Goal: Task Accomplishment & Management: Use online tool/utility

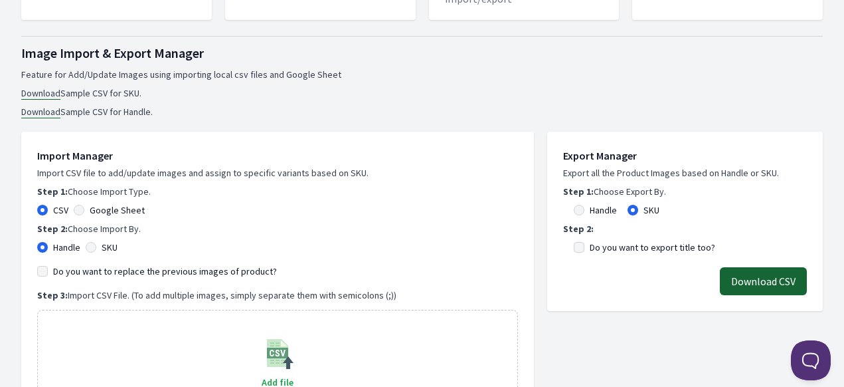
scroll to position [266, 0]
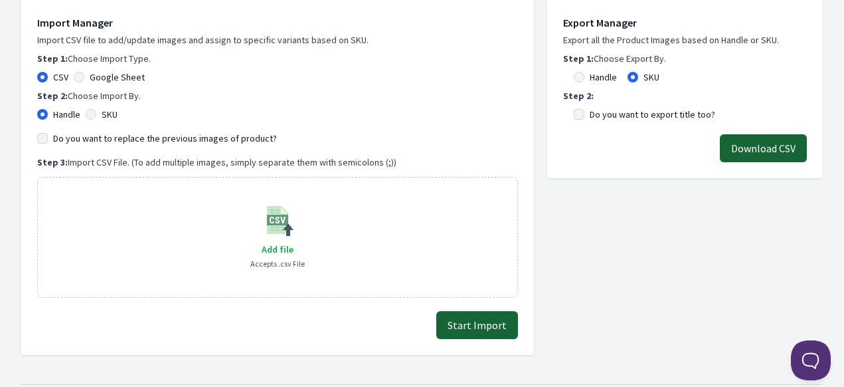
click at [85, 77] on div "Google Sheet" at bounding box center [109, 76] width 71 height 13
click at [80, 79] on input "Google Sheet" at bounding box center [79, 77] width 11 height 11
radio input "true"
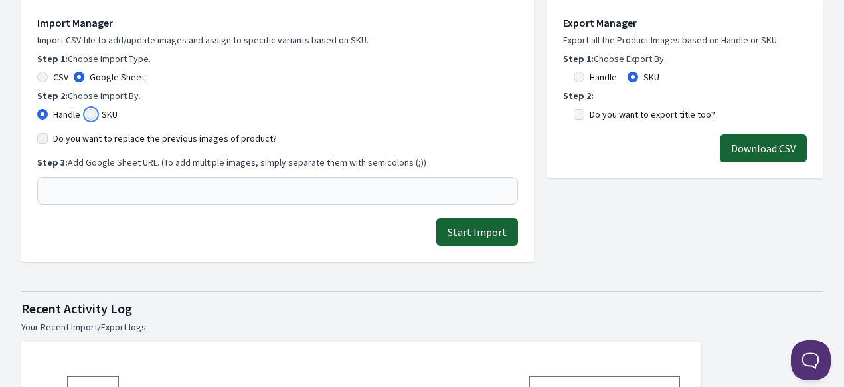
click at [86, 114] on input "SKU" at bounding box center [91, 114] width 11 height 11
radio input "true"
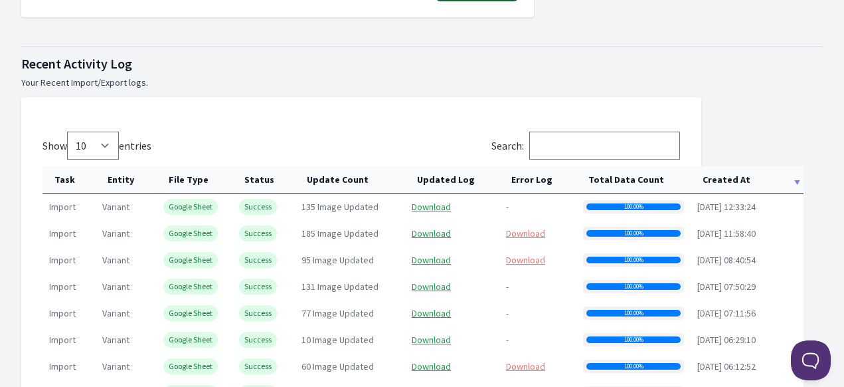
scroll to position [664, 0]
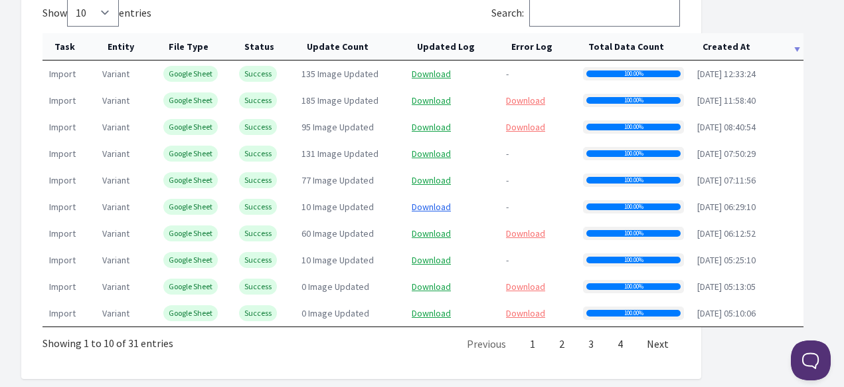
click at [436, 206] on link "Download" at bounding box center [431, 207] width 39 height 12
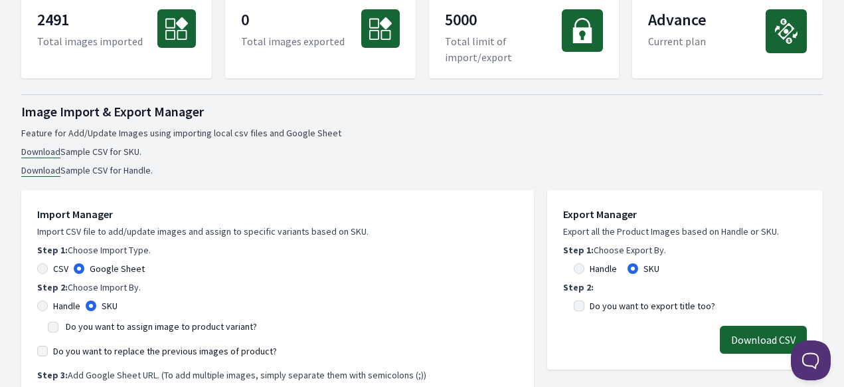
scroll to position [0, 0]
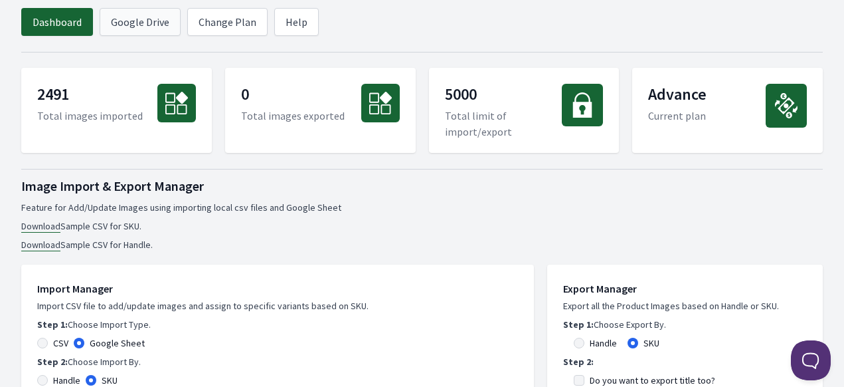
click at [133, 23] on link "Google Drive" at bounding box center [140, 22] width 81 height 28
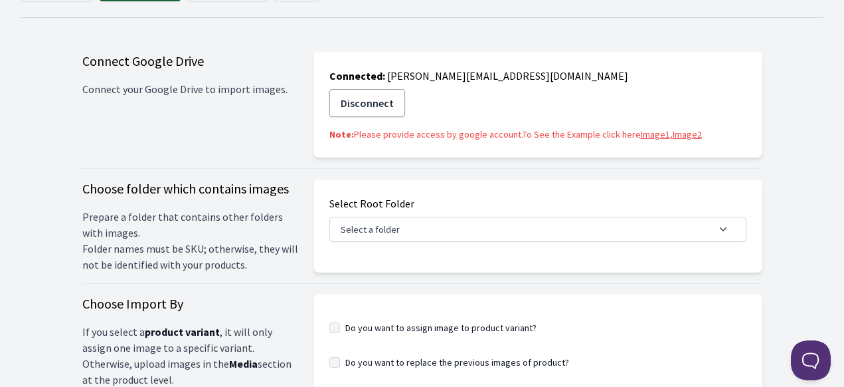
scroll to position [66, 0]
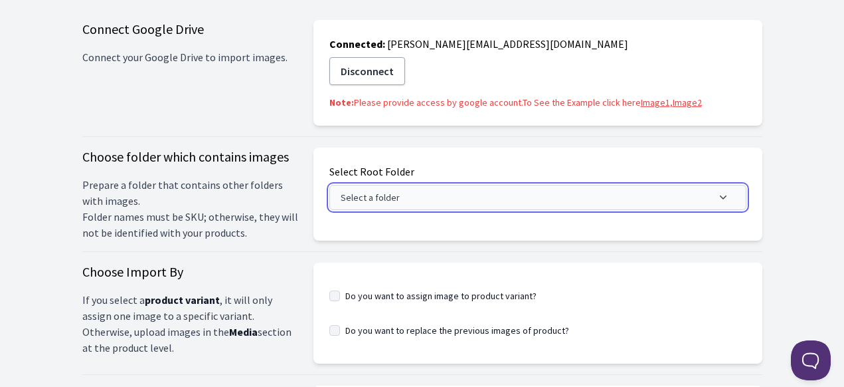
click at [375, 202] on button "Select a folder" at bounding box center [538, 197] width 417 height 25
click at [337, 206] on button "Select a folder" at bounding box center [538, 197] width 417 height 25
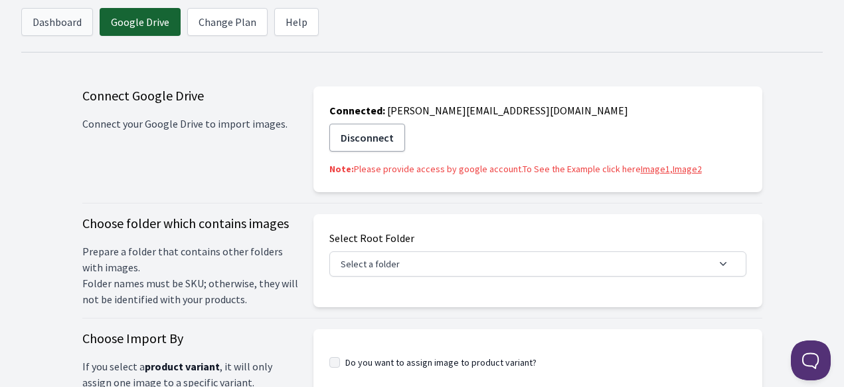
click at [61, 26] on link "Dashboard" at bounding box center [57, 22] width 72 height 28
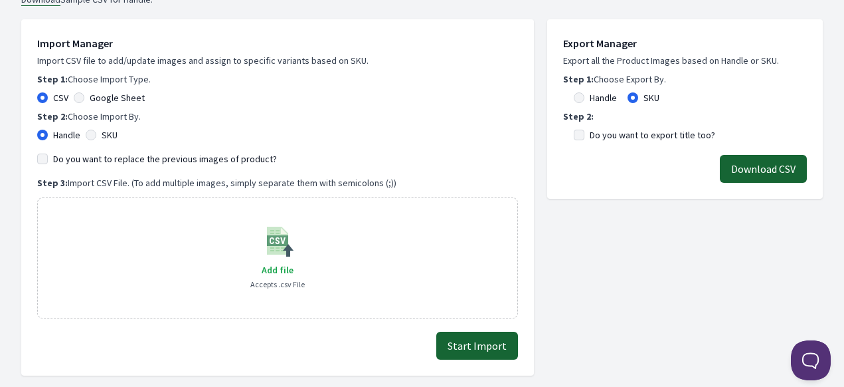
scroll to position [266, 0]
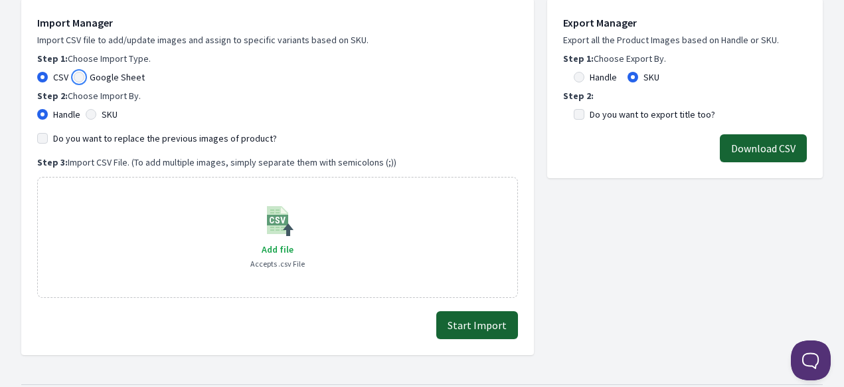
click at [80, 80] on input "Google Sheet" at bounding box center [79, 77] width 11 height 11
radio input "true"
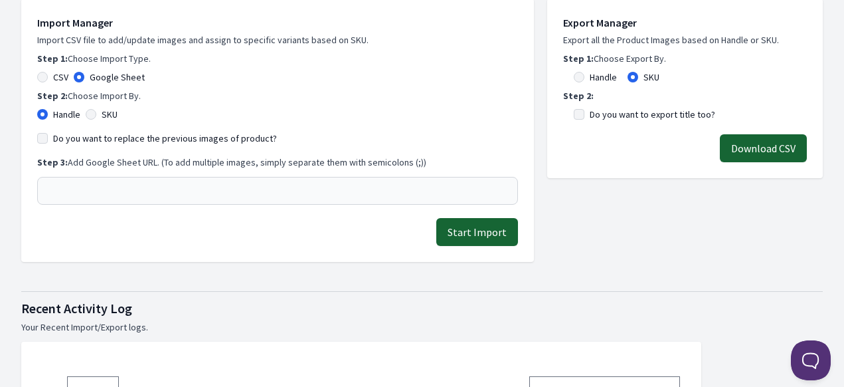
click at [96, 122] on div "Import Manager Import CSV file to add/update images and assign to specific vari…" at bounding box center [277, 110] width 481 height 190
click at [94, 116] on input "SKU" at bounding box center [91, 114] width 11 height 11
radio input "true"
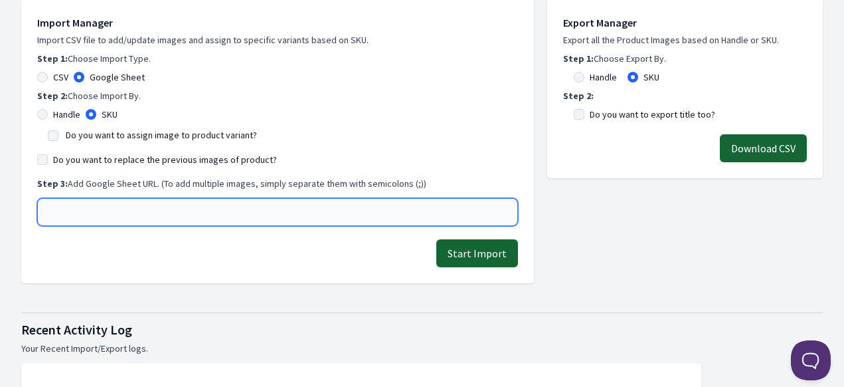
paste input "[URL][DOMAIN_NAME]"
type input "[URL][DOMAIN_NAME]"
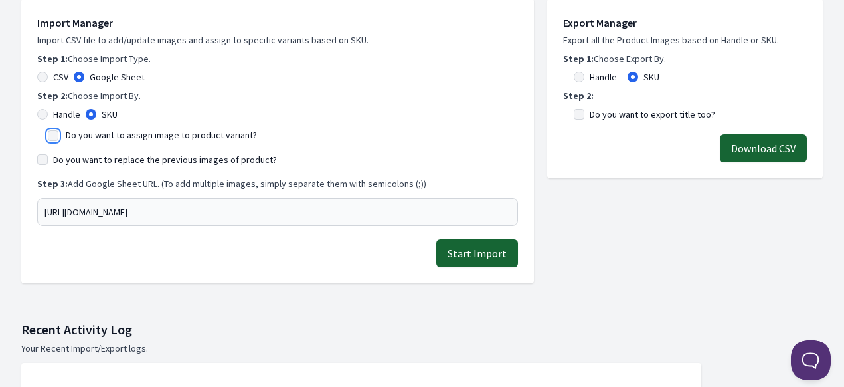
click at [50, 134] on input "Do you want to assign image to product variant?" at bounding box center [53, 135] width 11 height 11
checkbox input "true"
click at [44, 161] on input "Do you want to replace the previous images of product?" at bounding box center [42, 159] width 11 height 11
checkbox input "true"
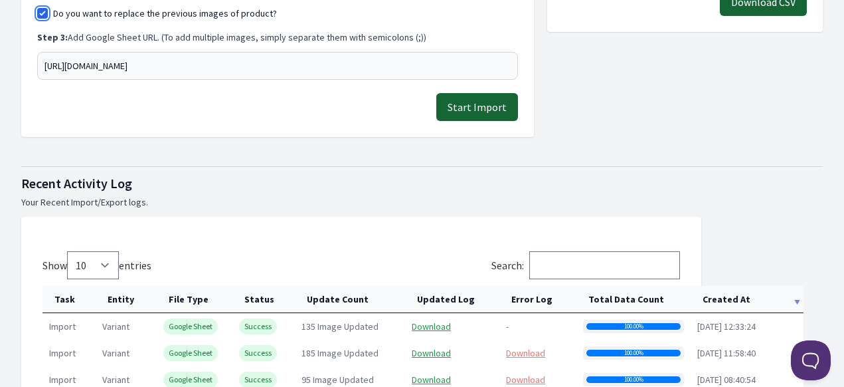
scroll to position [332, 0]
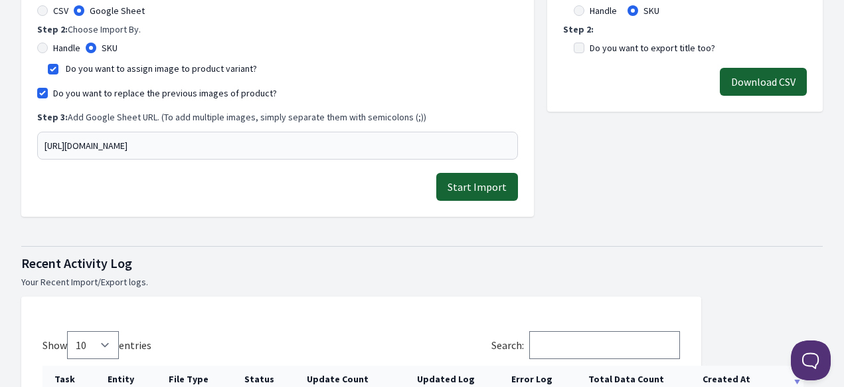
click at [486, 197] on button "Start Import" at bounding box center [477, 187] width 82 height 28
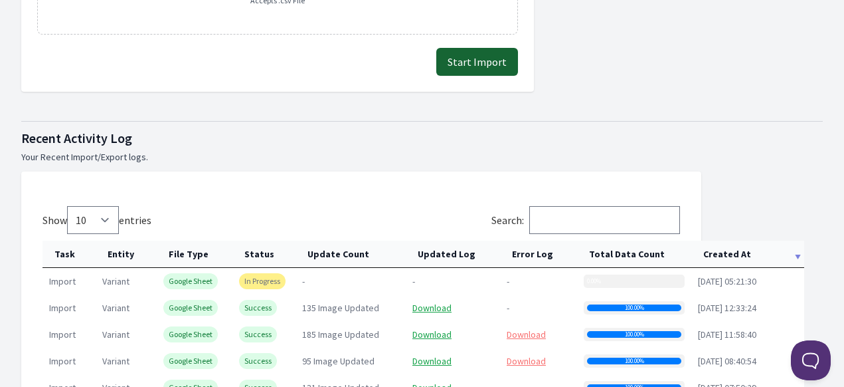
scroll to position [531, 0]
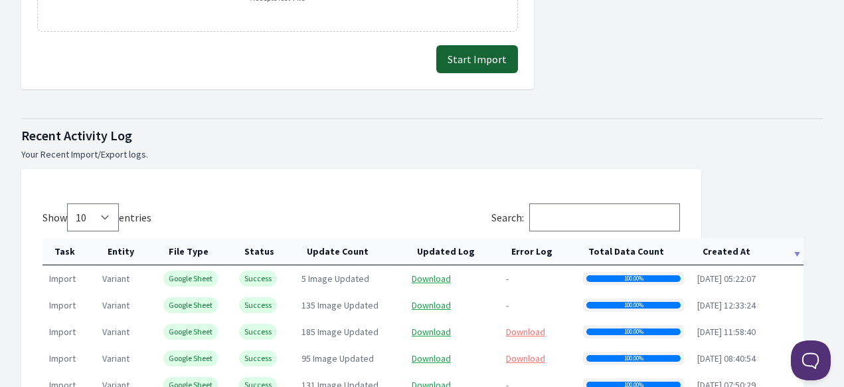
scroll to position [598, 0]
